Goal: Task Accomplishment & Management: Manage account settings

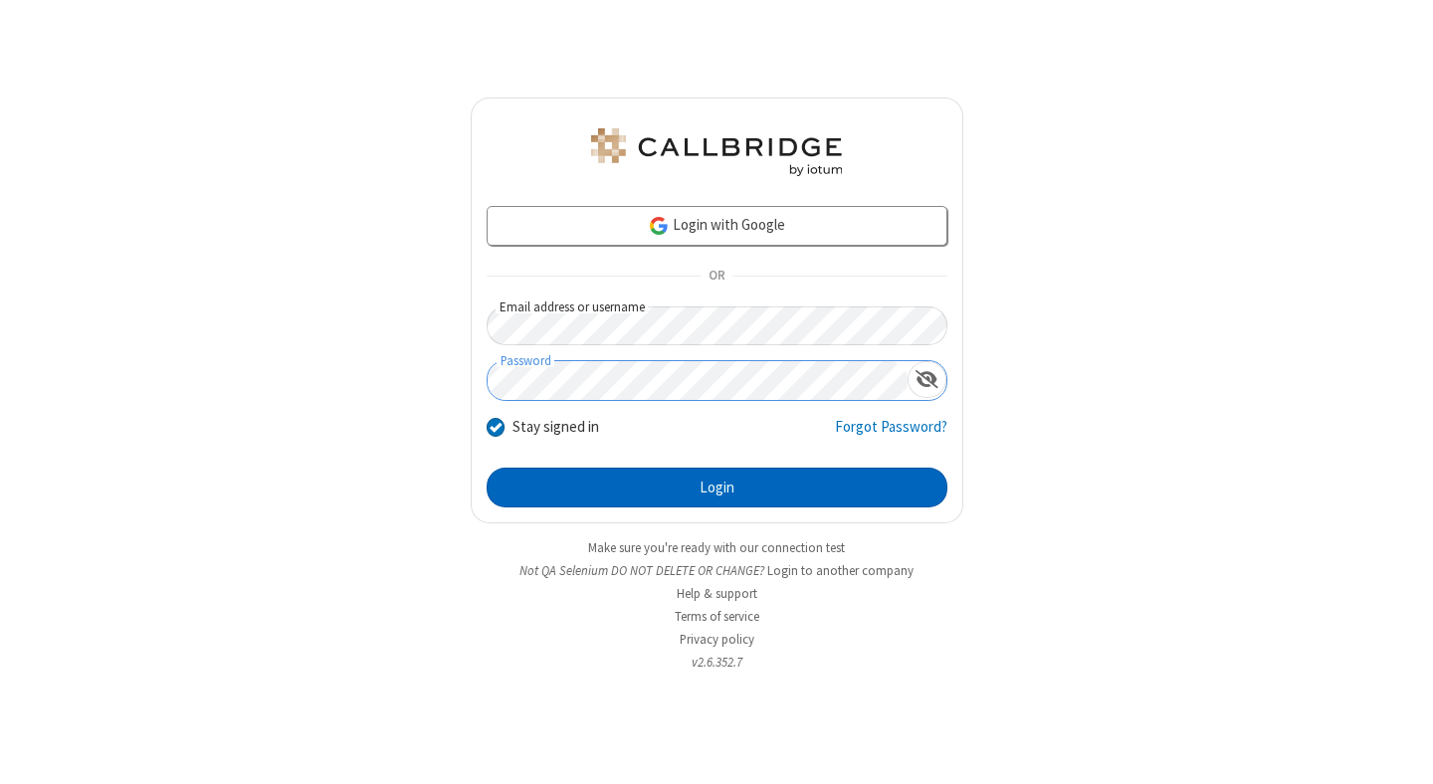
click at [716, 487] on button "Login" at bounding box center [716, 488] width 461 height 40
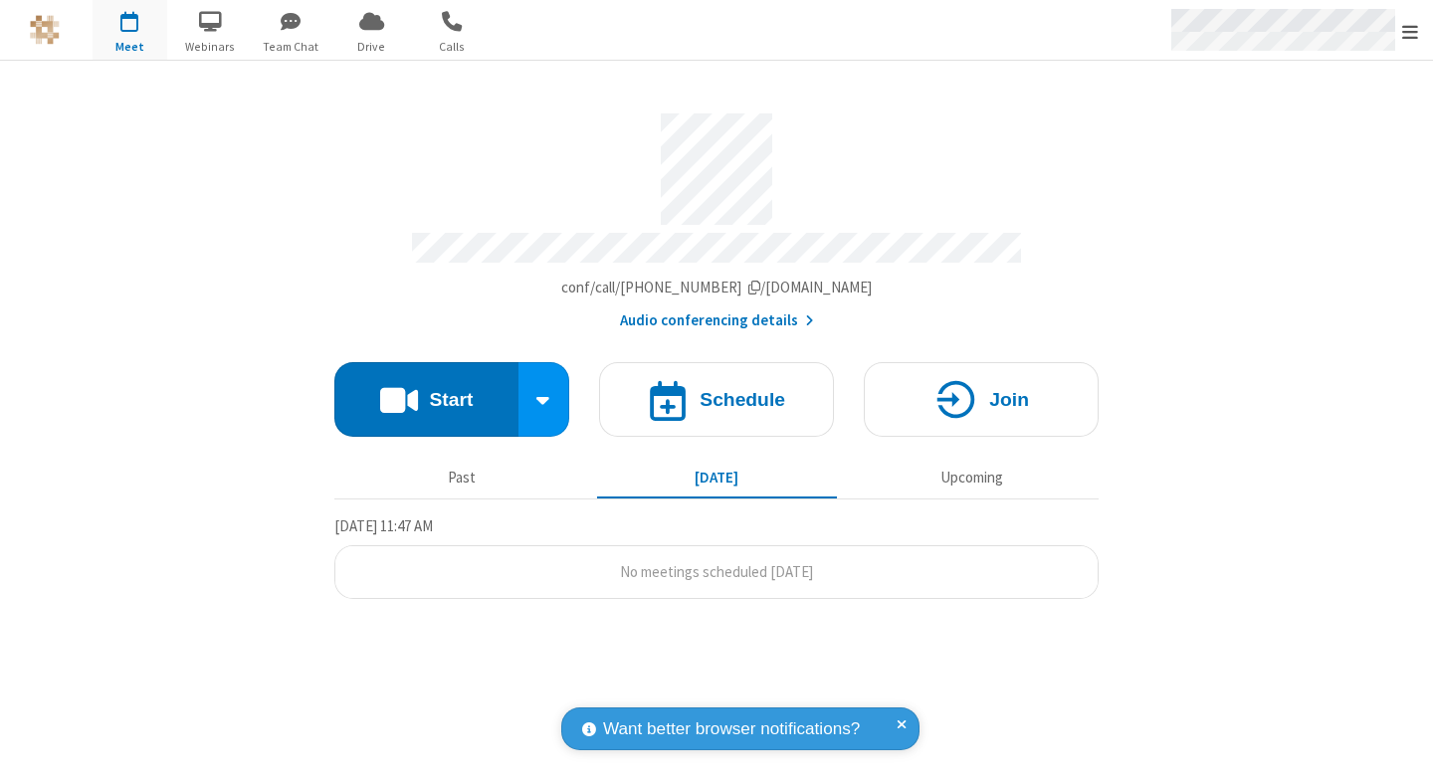
click at [1410, 31] on span "Open menu" at bounding box center [1410, 32] width 16 height 20
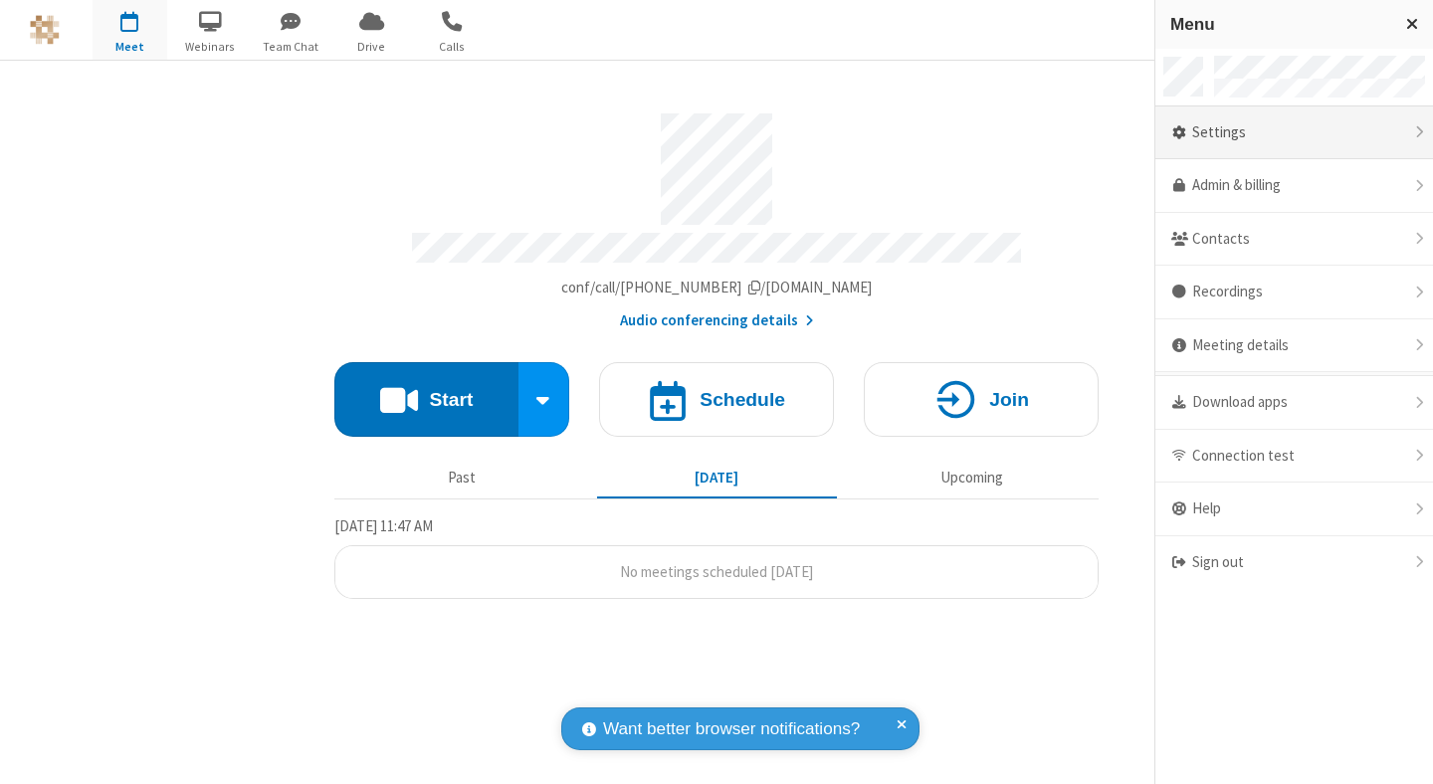
click at [1276, 132] on div "Settings" at bounding box center [1294, 133] width 278 height 54
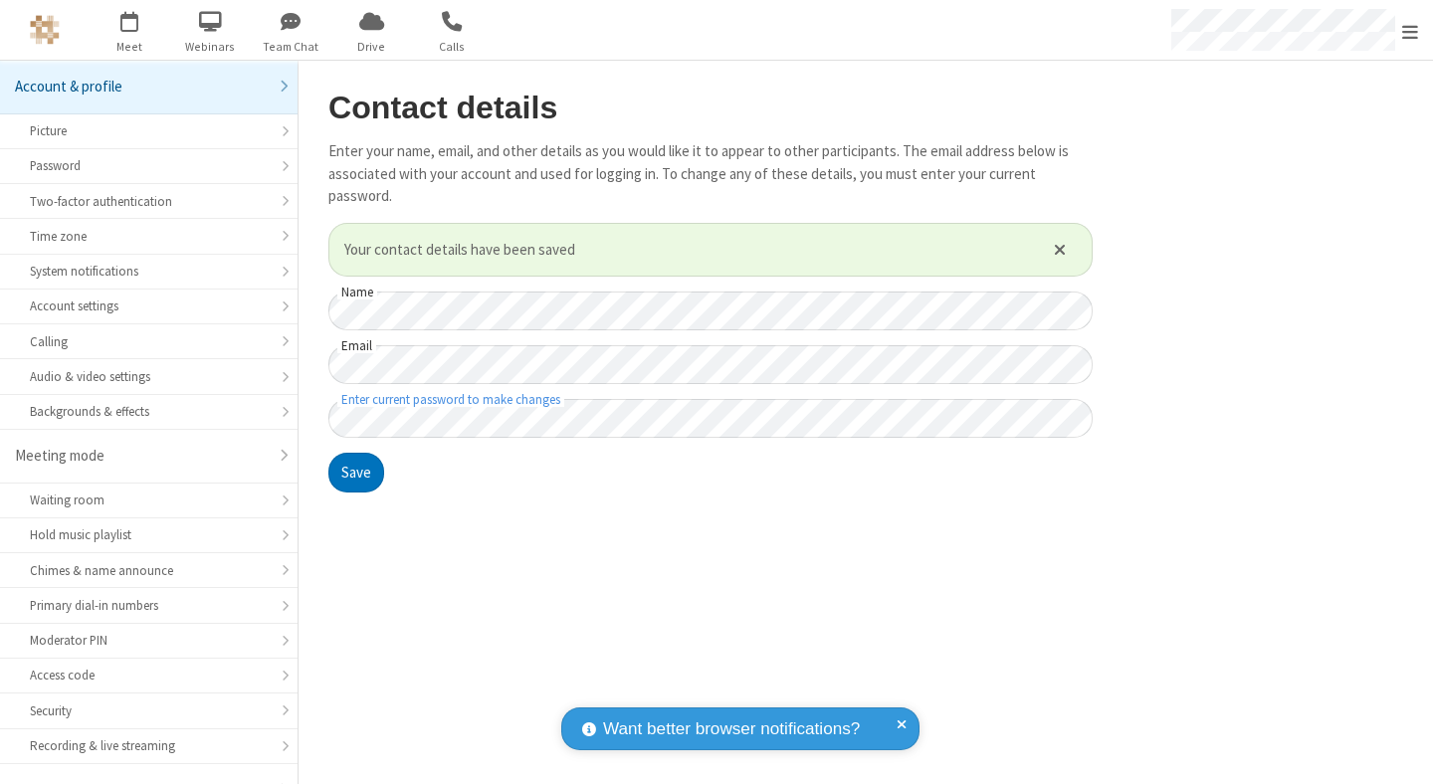
scroll to position [155, 0]
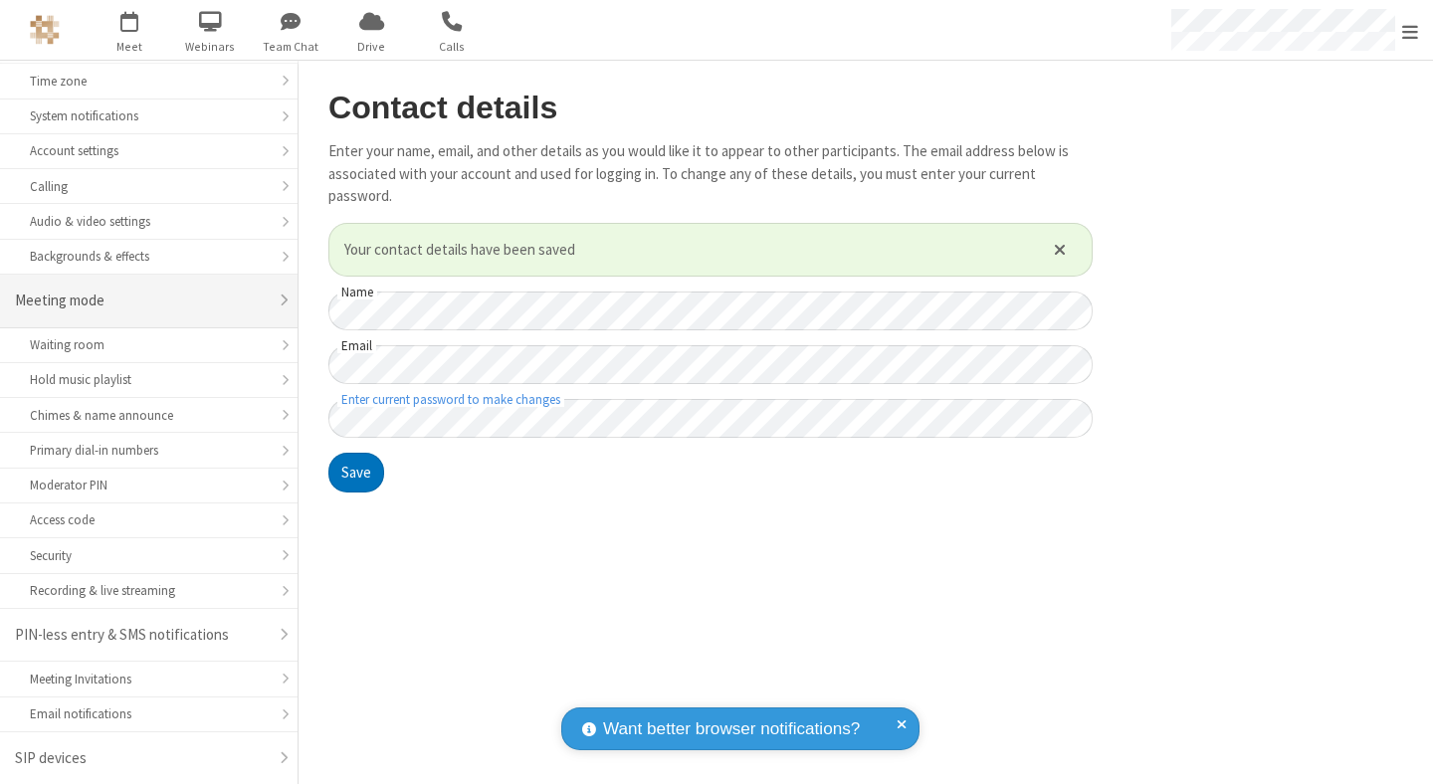
click at [141, 300] on div "Meeting mode" at bounding box center [141, 301] width 253 height 23
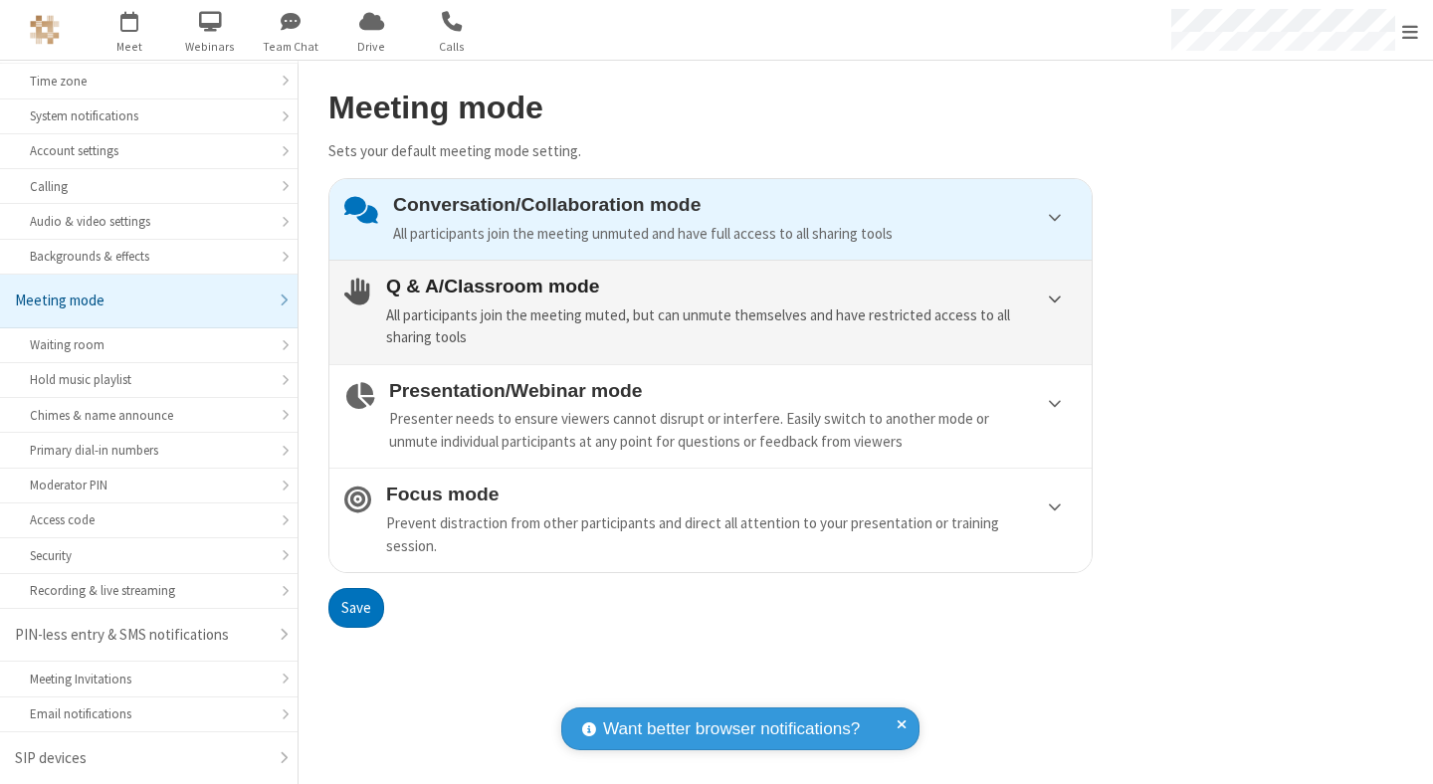
click at [710, 311] on div "All participants join the meeting muted, but can unmute themselves and have res…" at bounding box center [731, 326] width 690 height 45
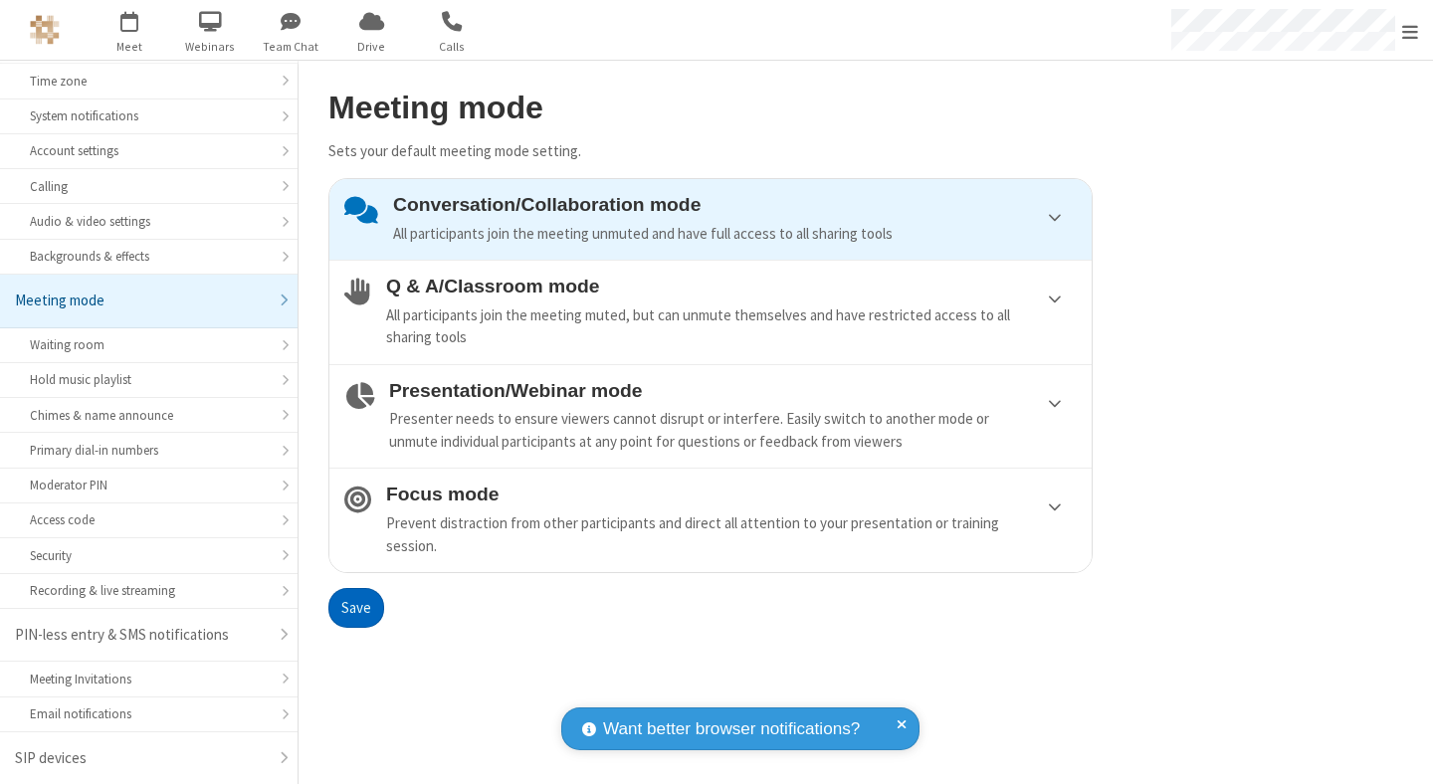
click at [355, 607] on button "Save" at bounding box center [356, 608] width 56 height 40
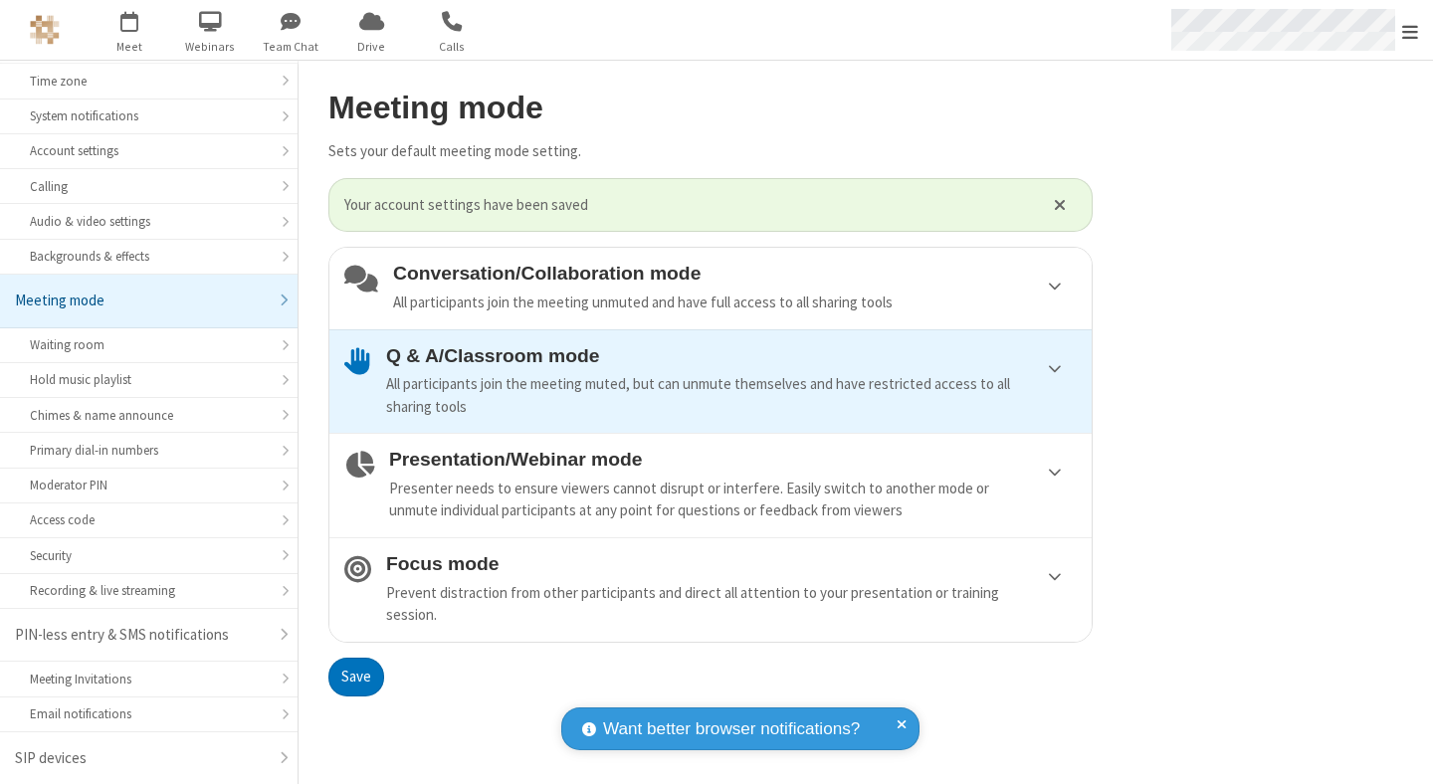
click at [1410, 30] on span "Open menu" at bounding box center [1410, 32] width 16 height 20
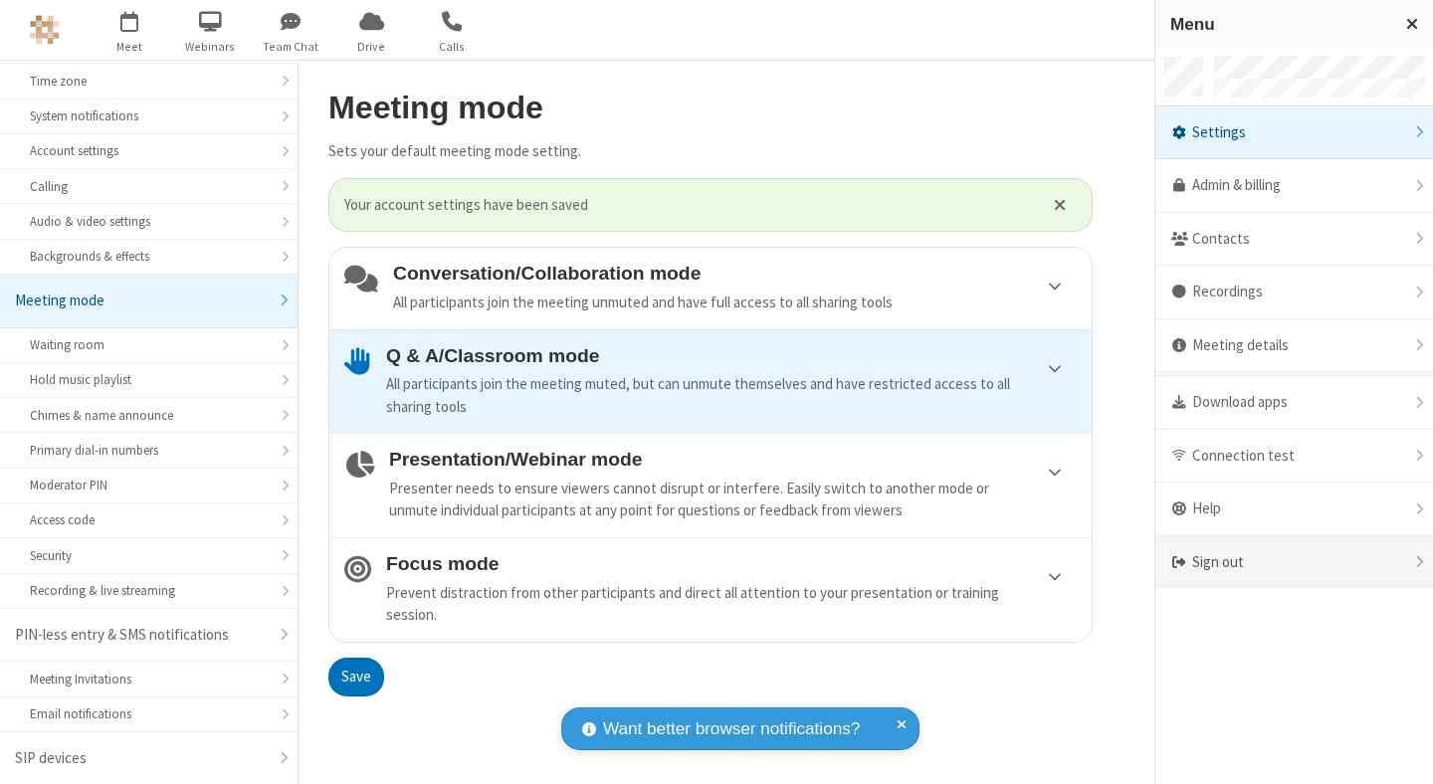
click at [1293, 562] on div "Sign out" at bounding box center [1294, 562] width 278 height 53
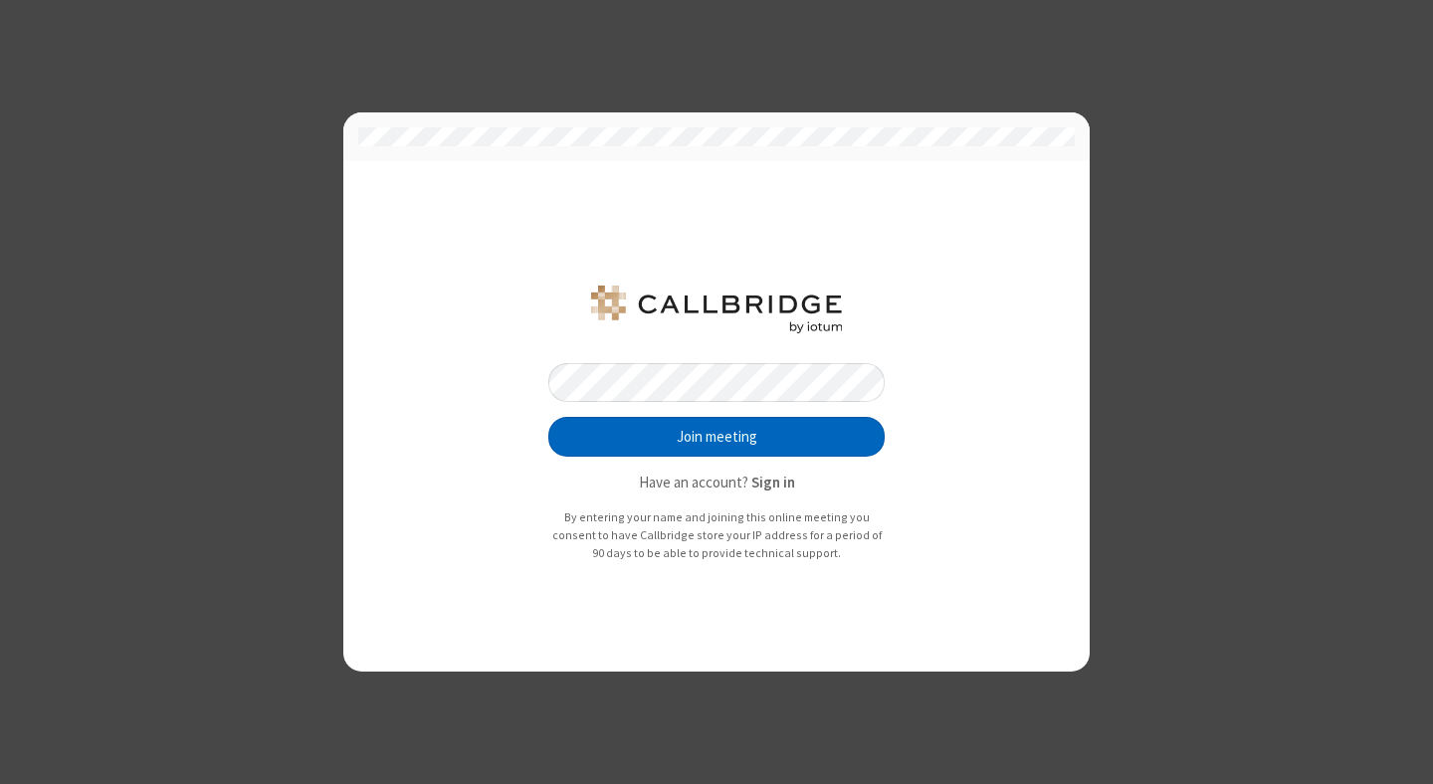
click at [716, 437] on button "Join meeting" at bounding box center [716, 437] width 336 height 40
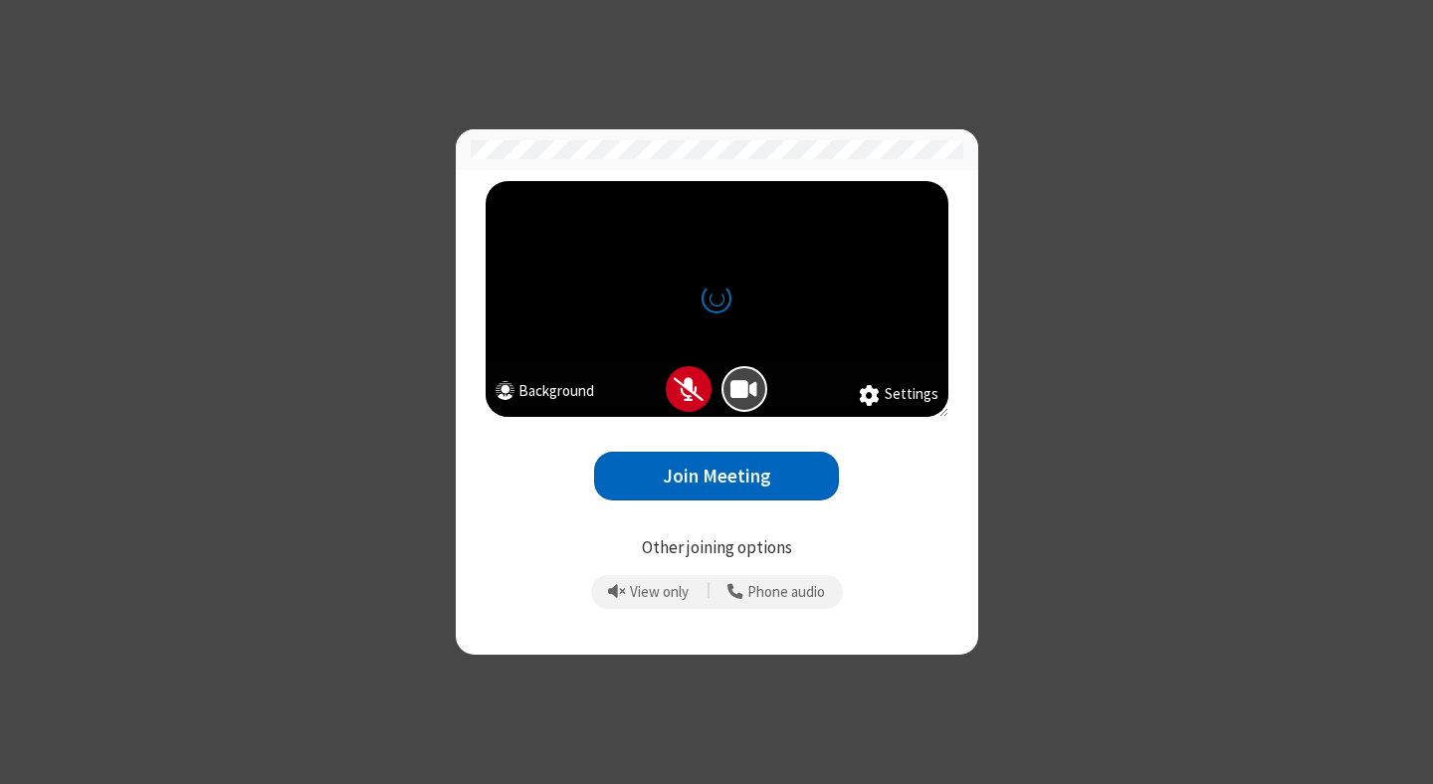
click at [716, 476] on button "Join Meeting" at bounding box center [716, 476] width 245 height 49
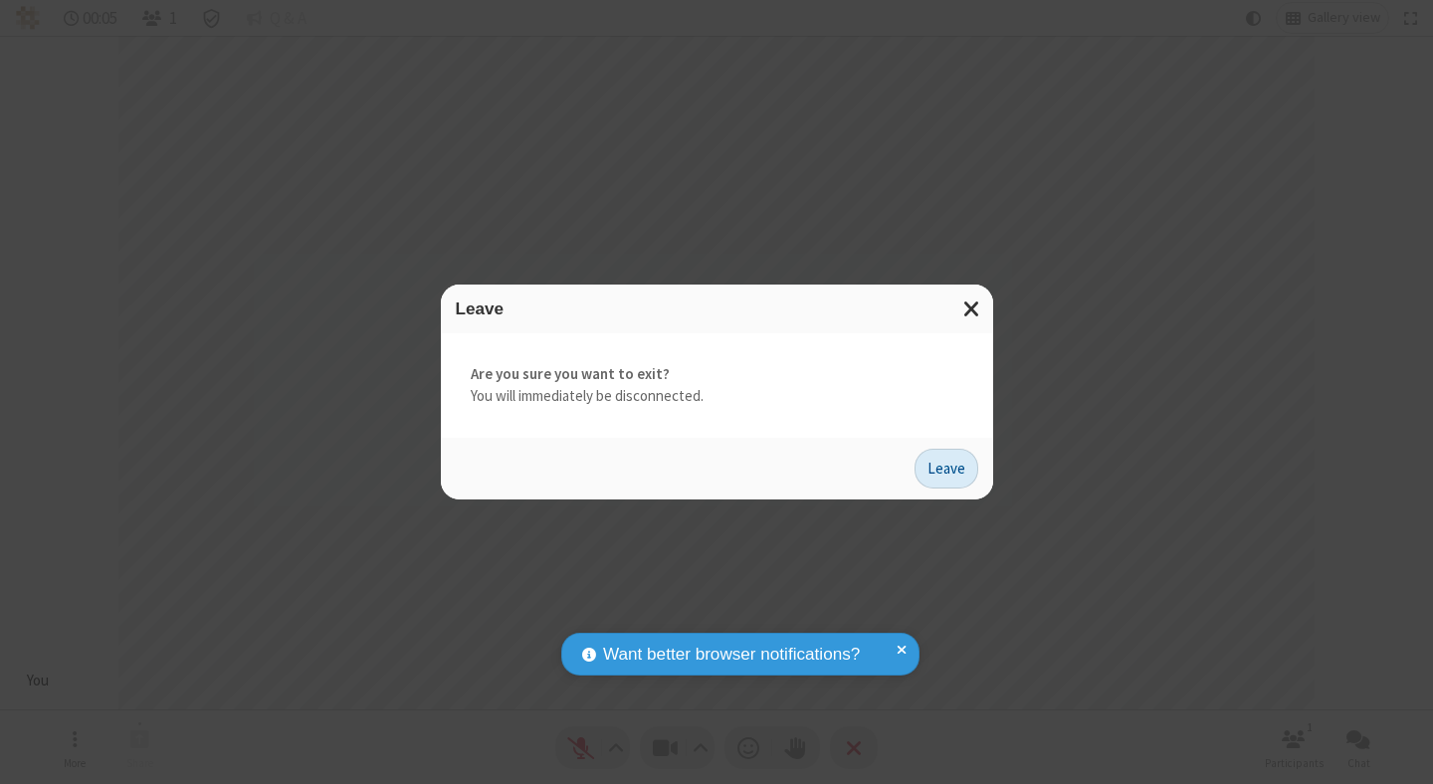
click at [946, 468] on button "Leave" at bounding box center [946, 469] width 64 height 40
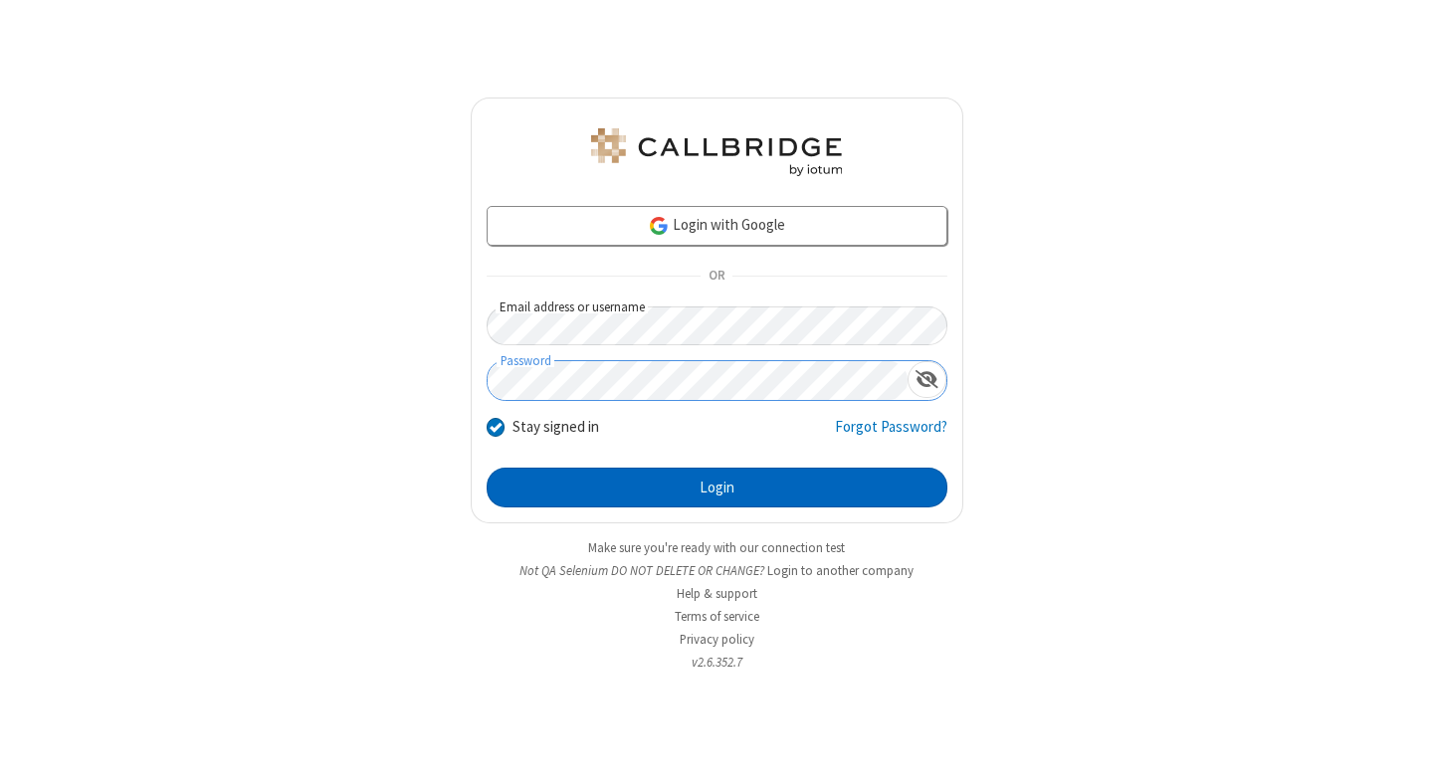
click at [716, 487] on button "Login" at bounding box center [716, 488] width 461 height 40
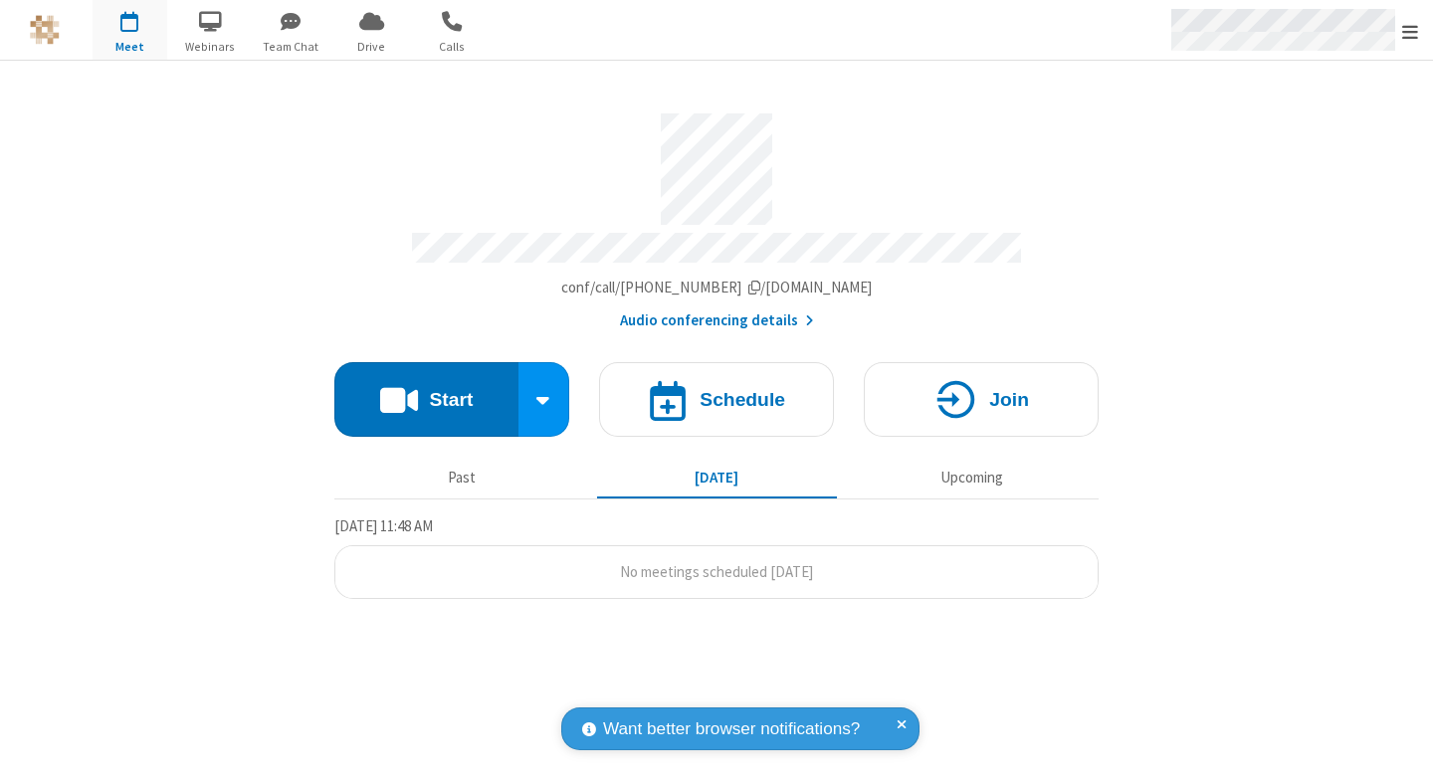
click at [1410, 31] on span "Open menu" at bounding box center [1410, 32] width 16 height 20
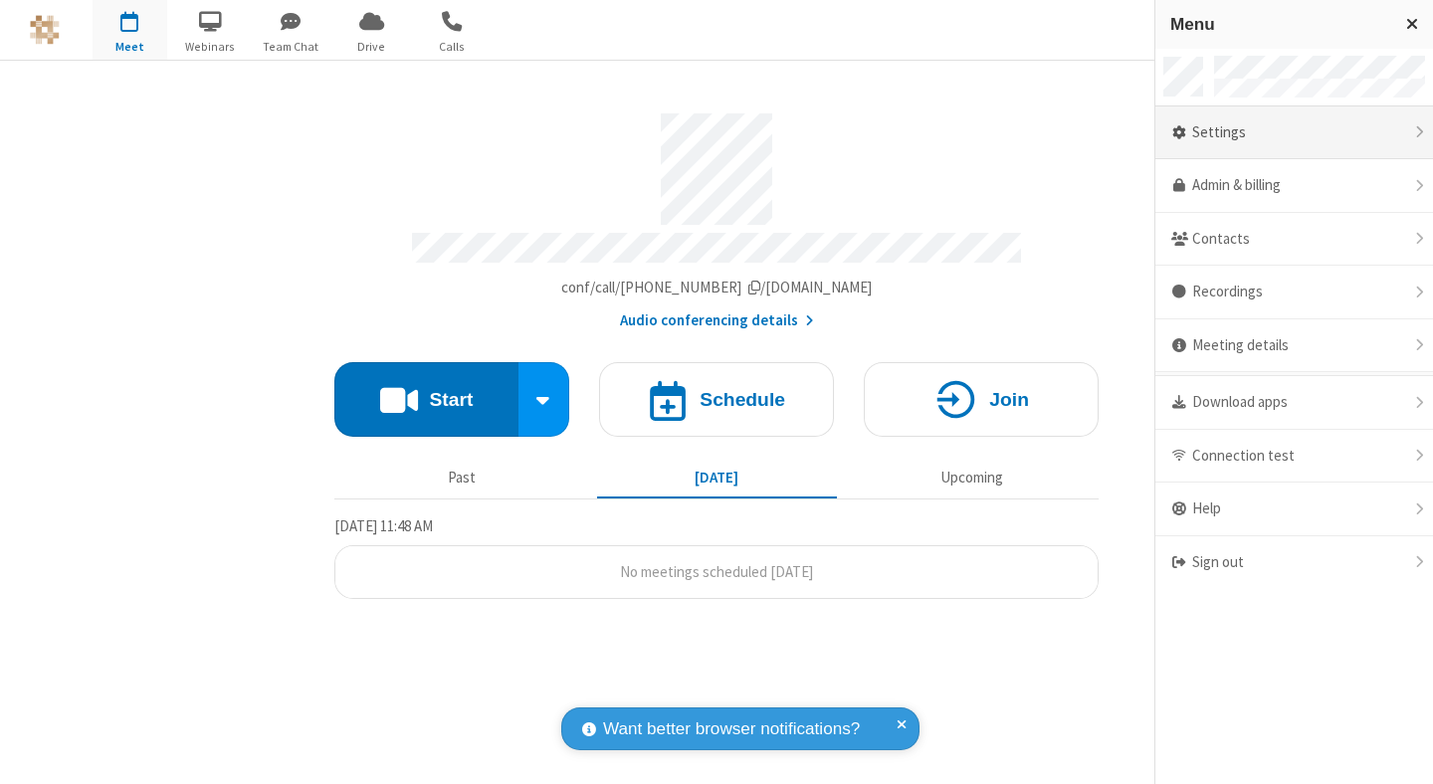
click at [1293, 132] on div "Settings" at bounding box center [1294, 133] width 278 height 54
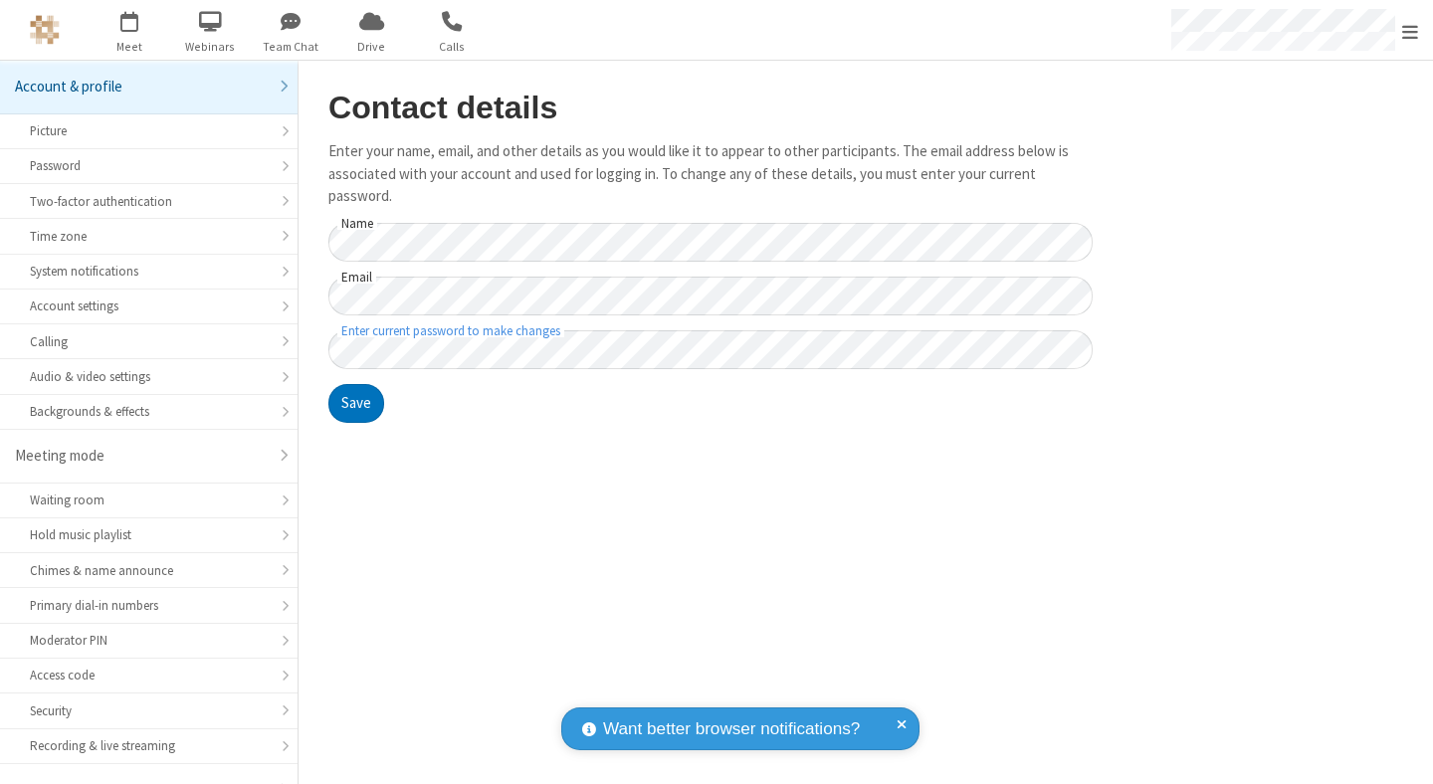
scroll to position [155, 0]
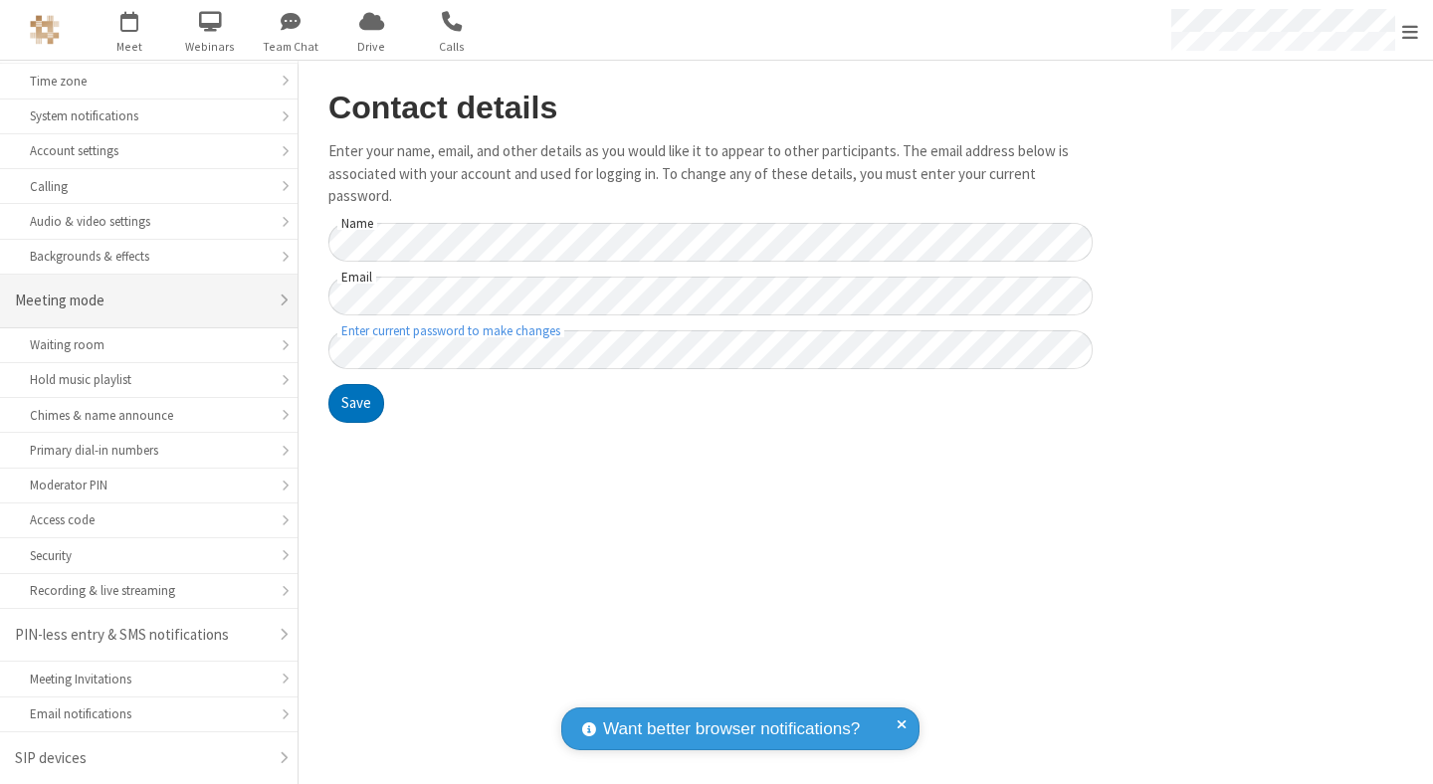
click at [141, 300] on div "Meeting mode" at bounding box center [141, 301] width 253 height 23
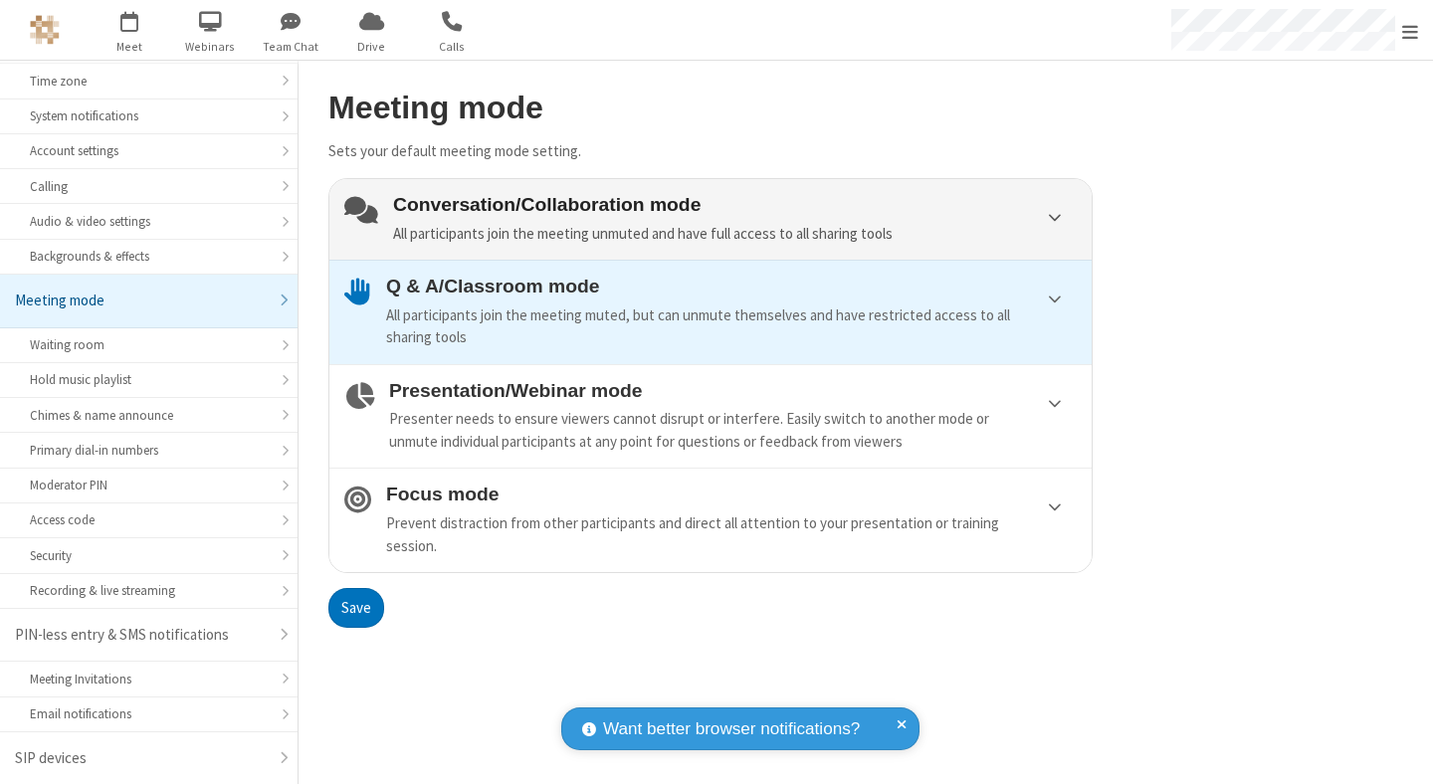
click at [710, 219] on div "Conversation/Collaboration mode All participants join the meeting unmuted and h…" at bounding box center [734, 219] width 683 height 51
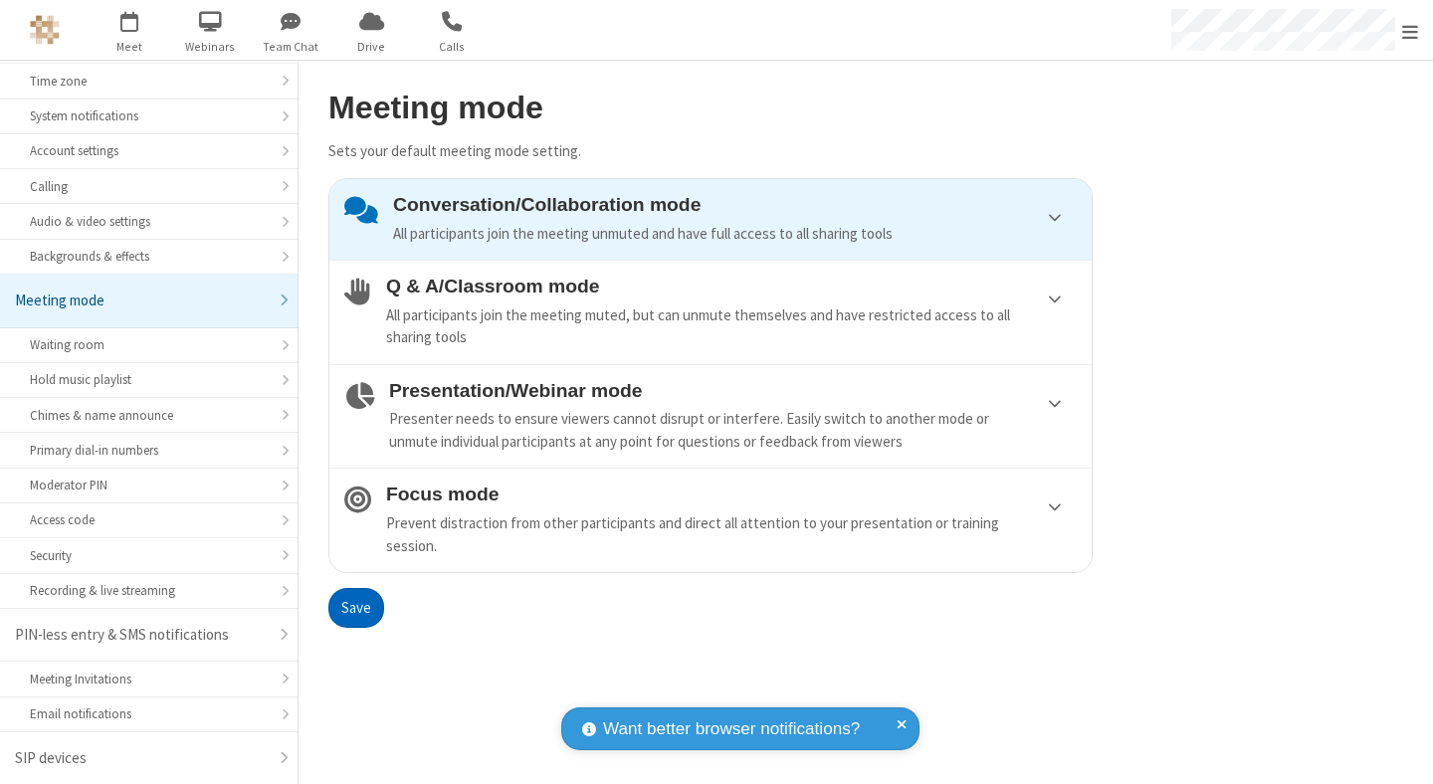
click at [355, 607] on button "Save" at bounding box center [356, 608] width 56 height 40
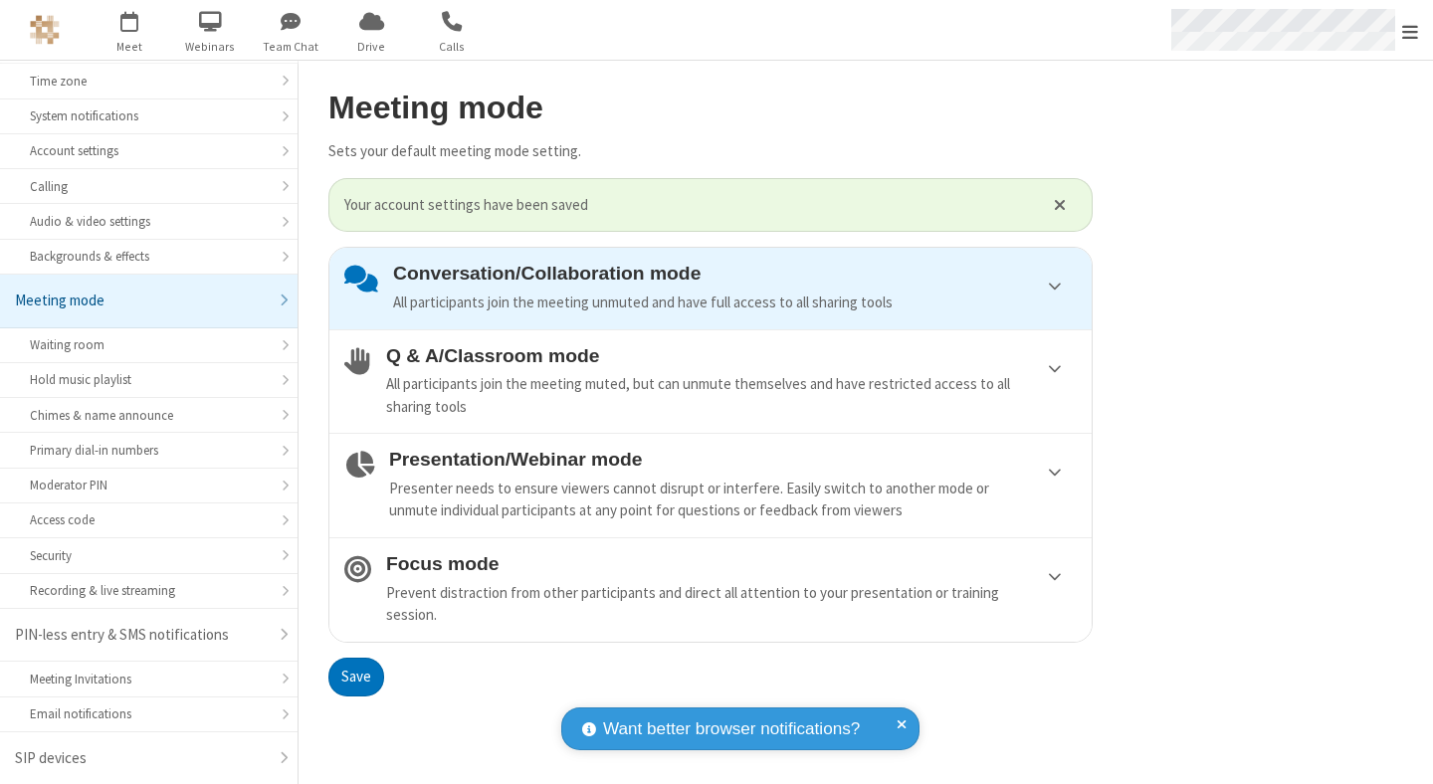
click at [1410, 30] on span "Open menu" at bounding box center [1410, 32] width 16 height 20
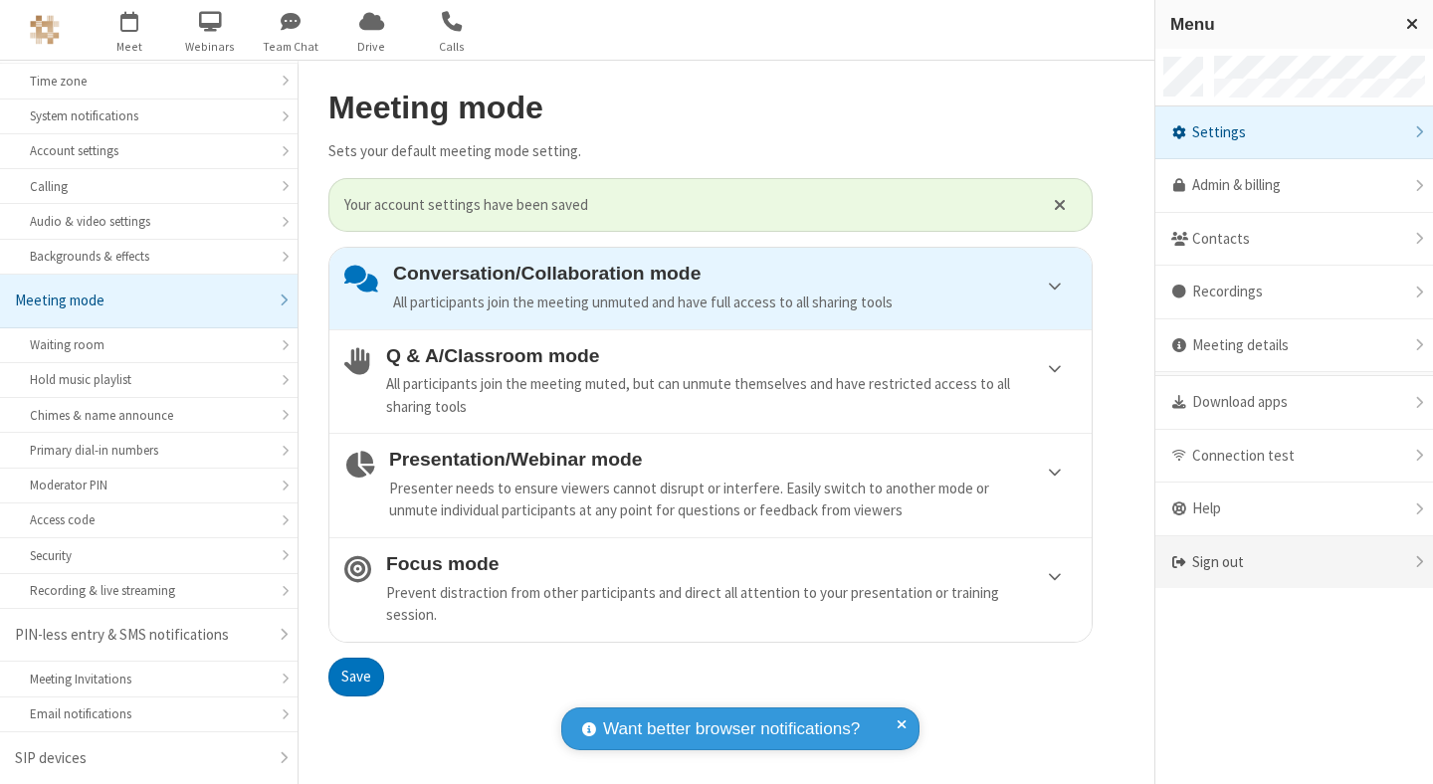
click at [1293, 562] on div "Sign out" at bounding box center [1294, 562] width 278 height 53
